Goal: Information Seeking & Learning: Learn about a topic

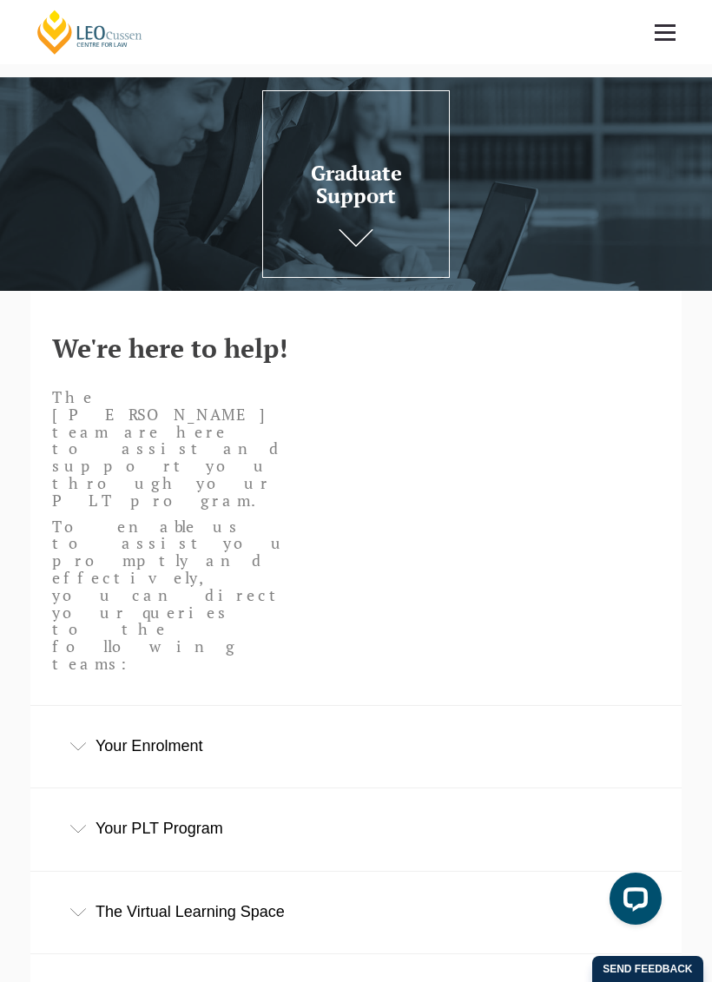
click at [79, 908] on icon at bounding box center [77, 912] width 17 height 9
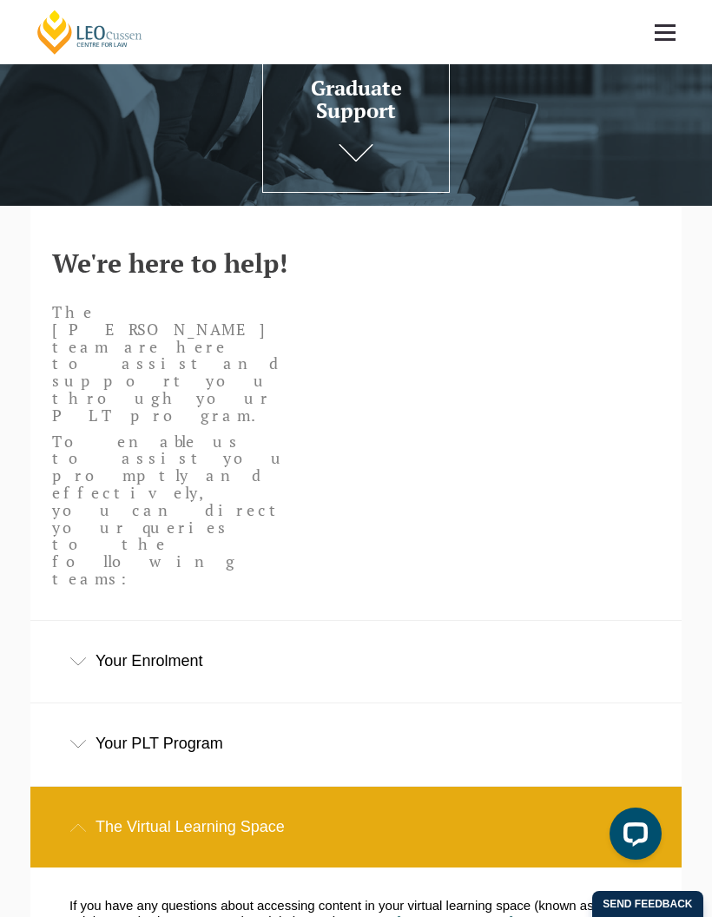
scroll to position [12, 0]
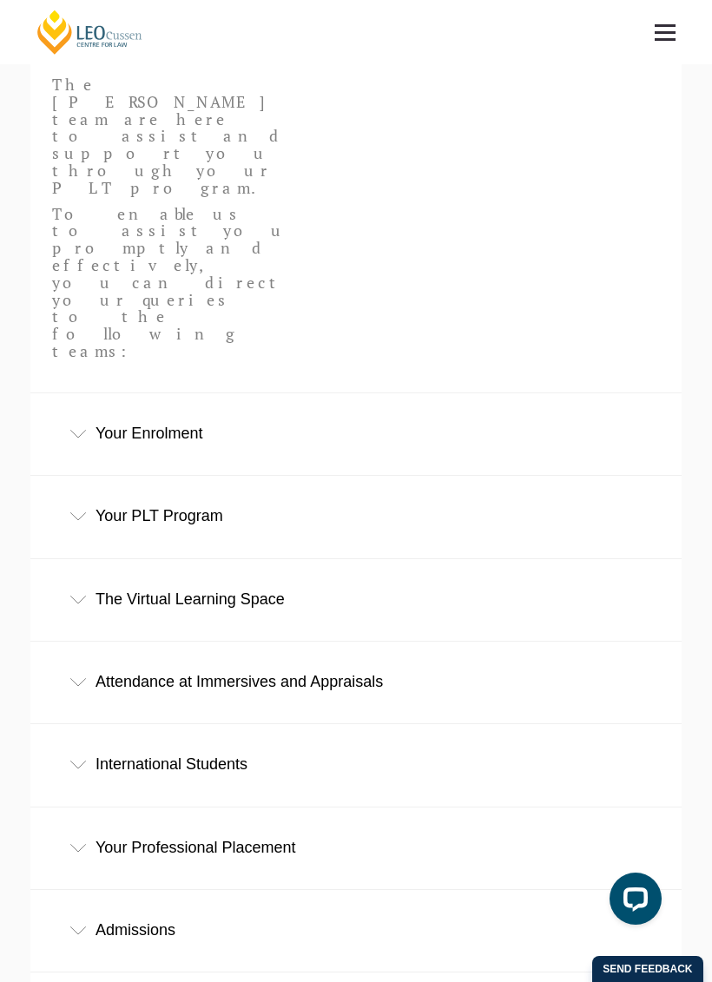
click at [214, 559] on div "The Virtual Learning Space" at bounding box center [355, 599] width 651 height 81
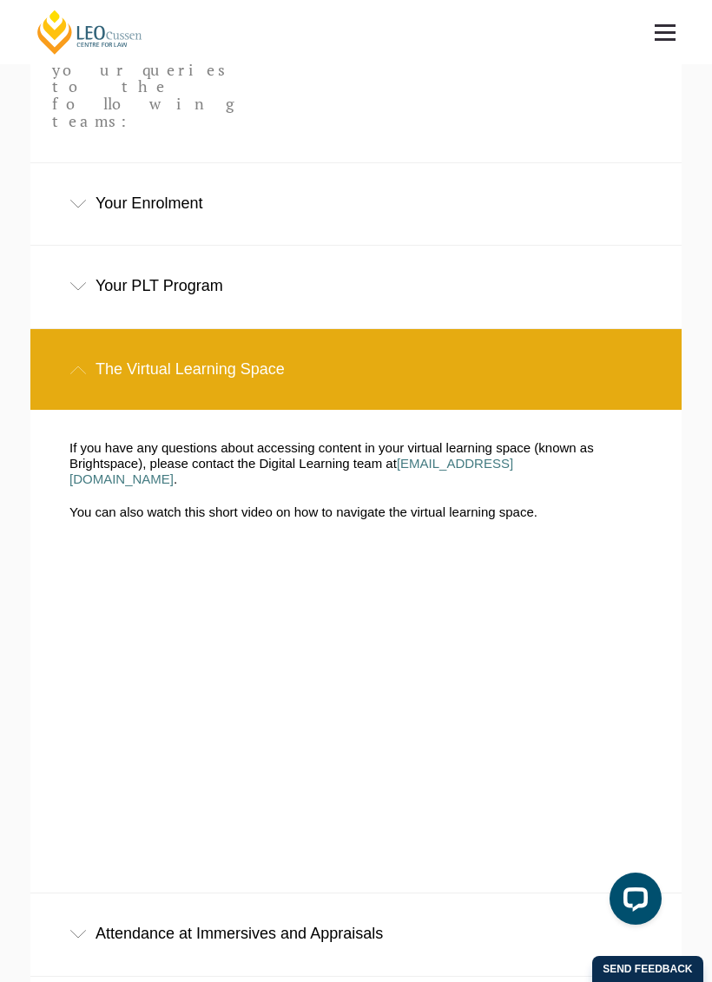
scroll to position [544, 0]
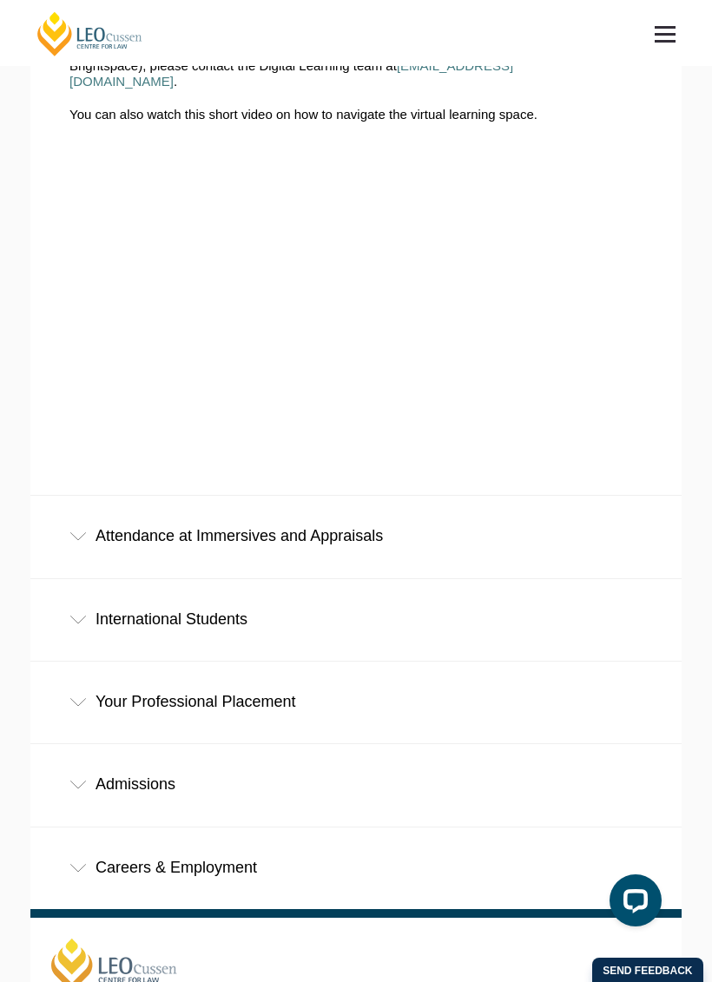
click at [69, 743] on div "Admissions" at bounding box center [355, 783] width 651 height 81
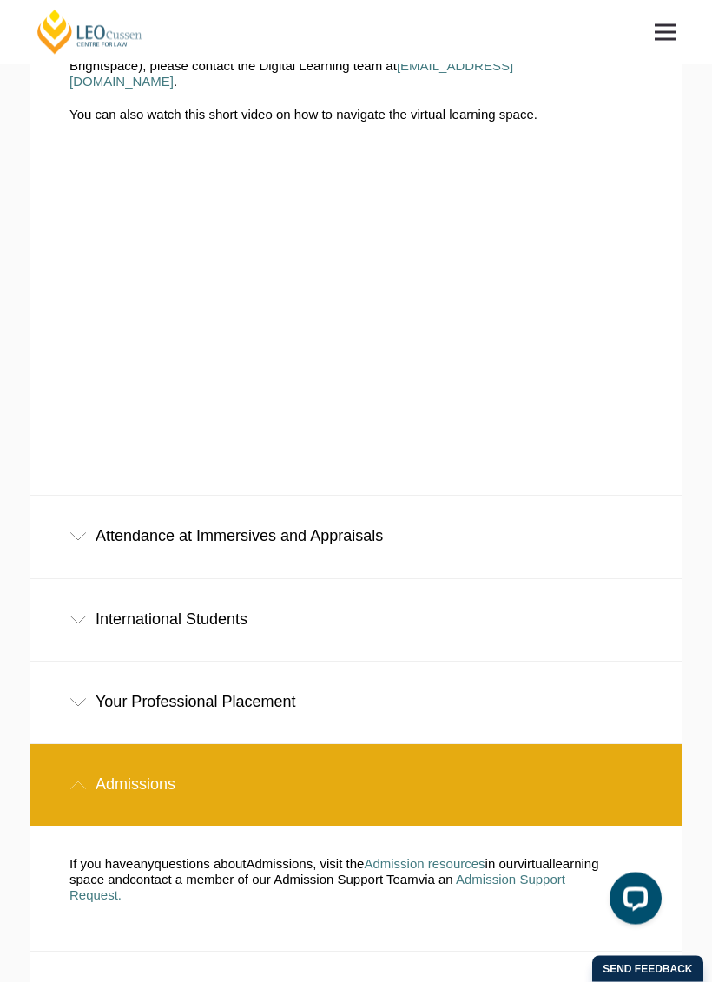
scroll to position [923, 0]
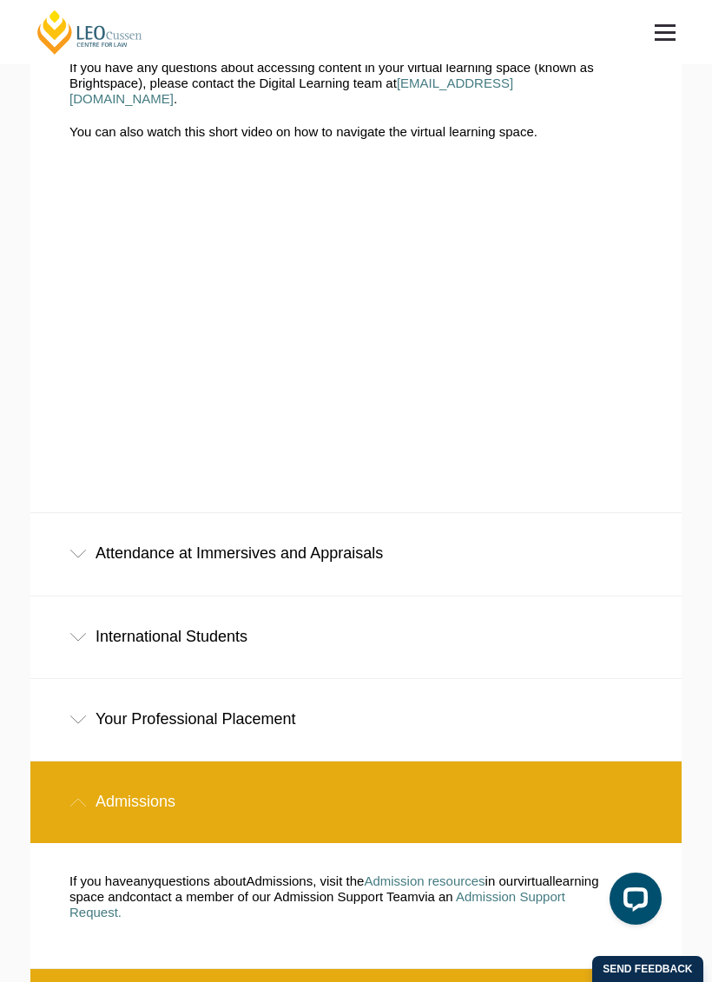
scroll to position [915, 0]
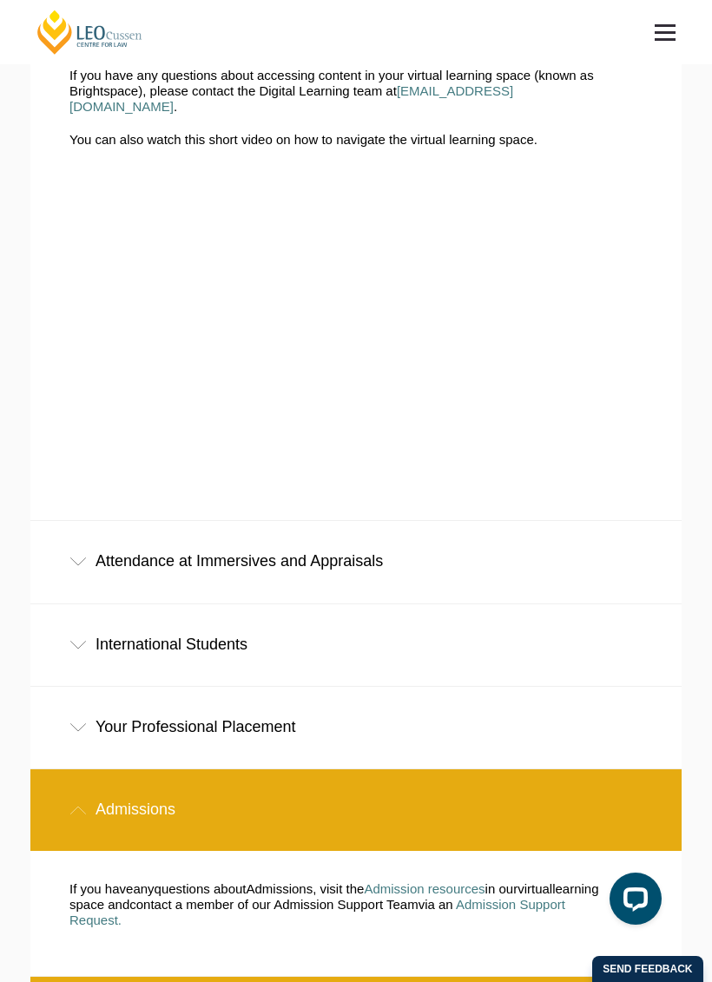
click at [269, 687] on div "Your Professional Placement" at bounding box center [355, 727] width 651 height 81
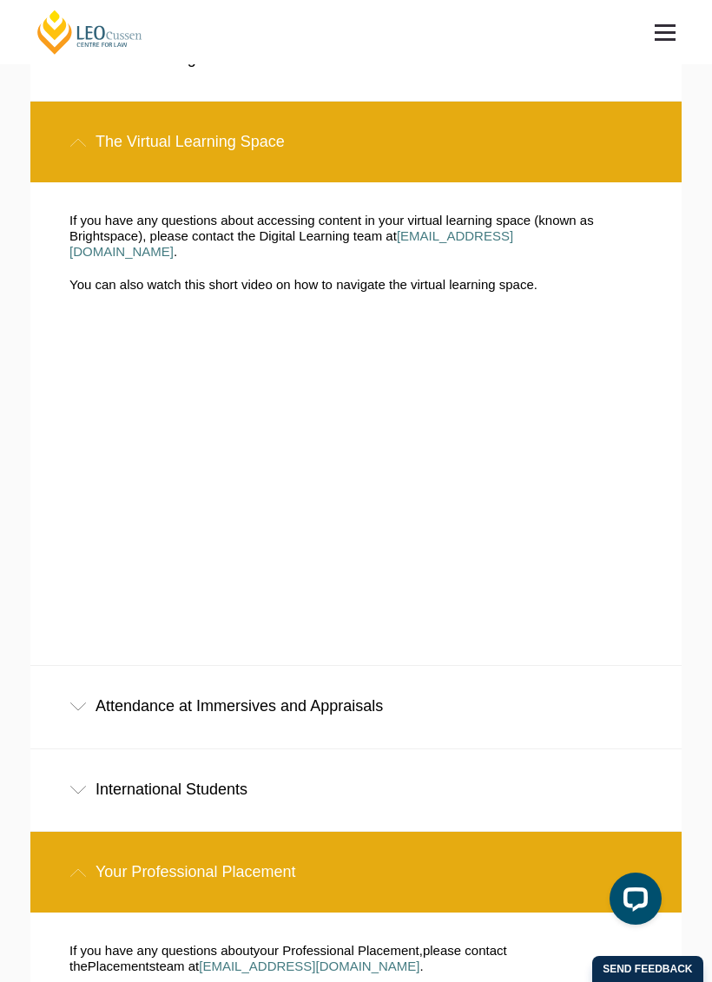
scroll to position [769, 0]
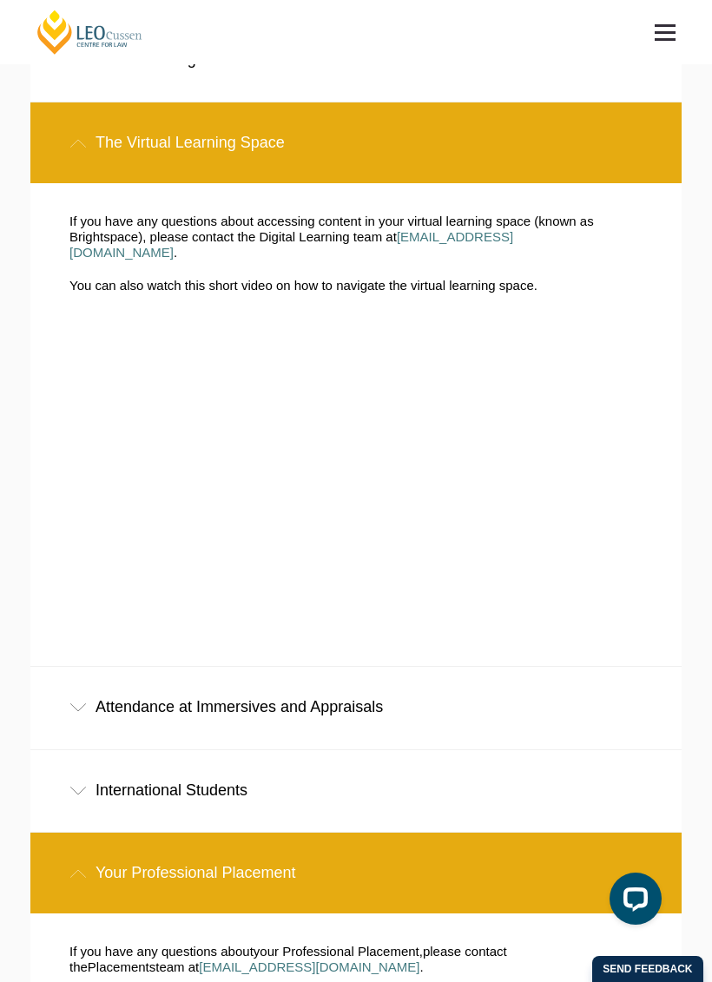
click at [216, 750] on div "International Students" at bounding box center [355, 790] width 651 height 81
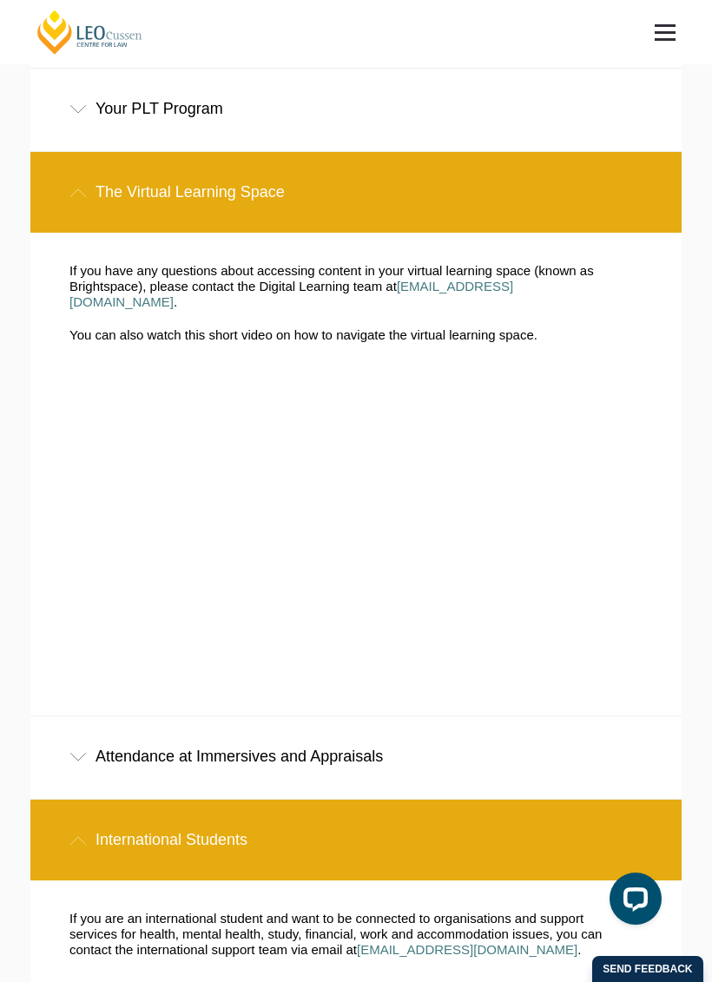
scroll to position [715, 0]
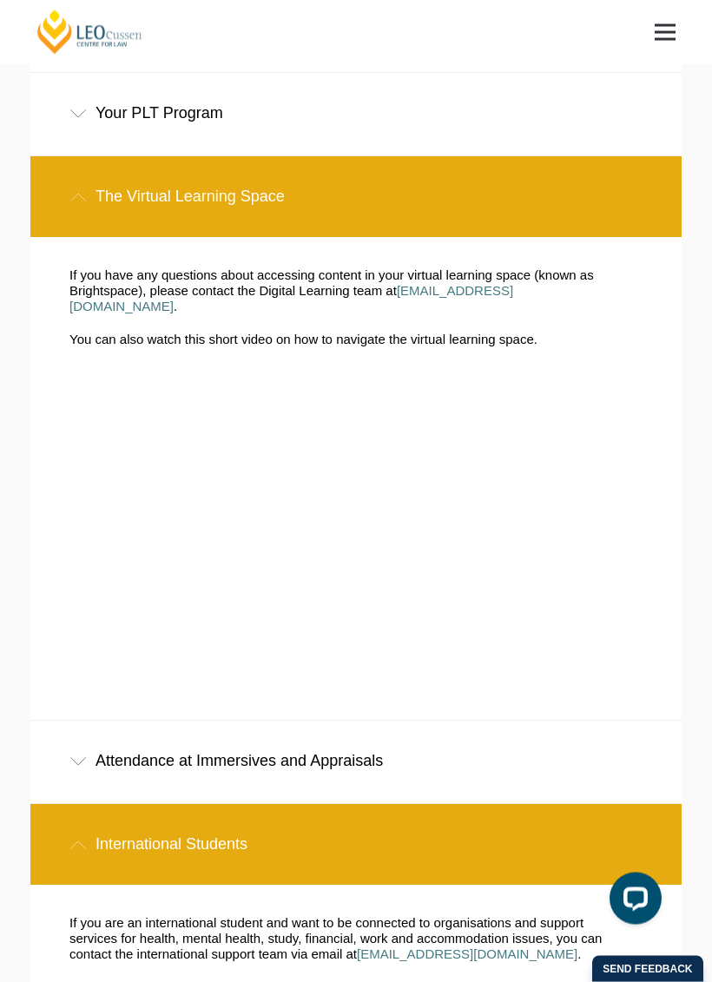
click at [376, 722] on div "Attendance at Immersives and Appraisals" at bounding box center [355, 762] width 651 height 81
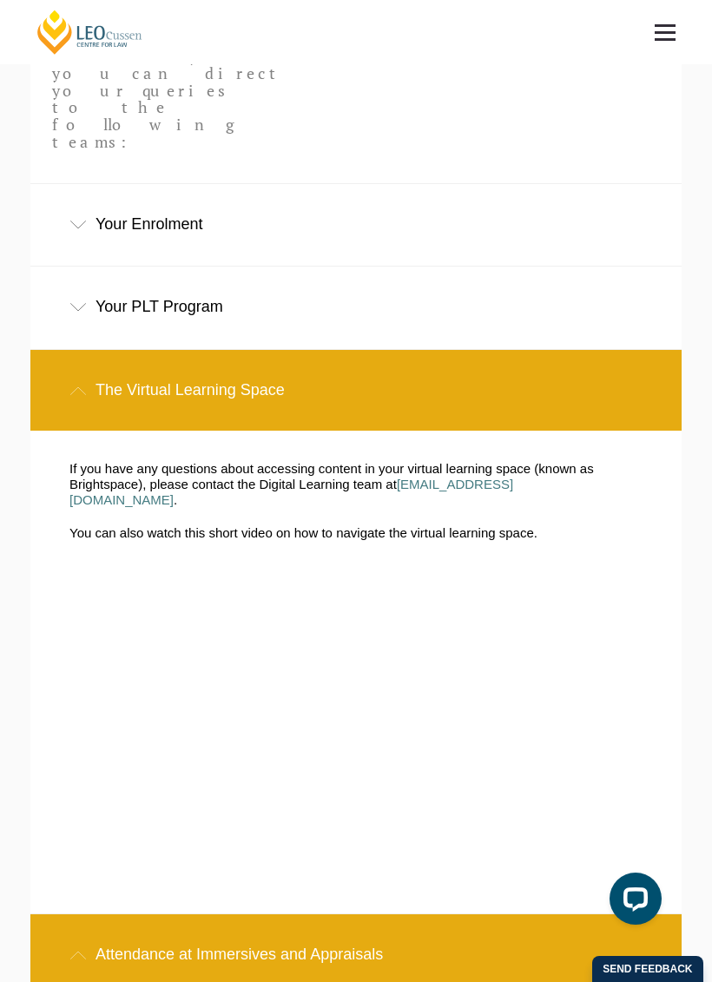
scroll to position [528, 0]
